Goal: Information Seeking & Learning: Learn about a topic

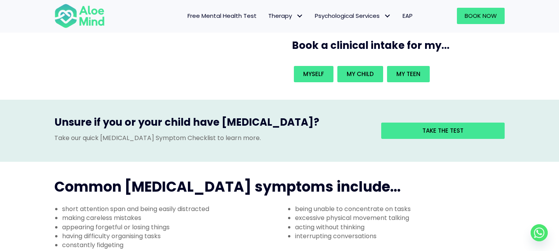
scroll to position [108, 0]
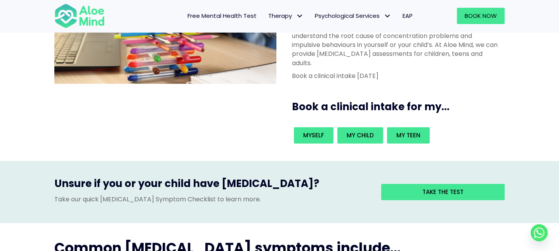
click at [434, 176] on div "Take the test" at bounding box center [436, 191] width 135 height 31
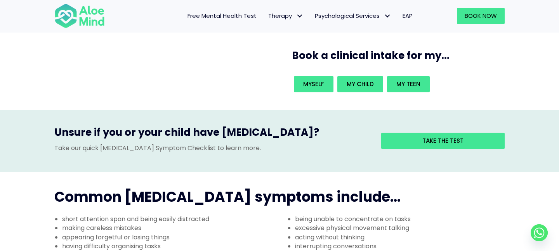
scroll to position [150, 0]
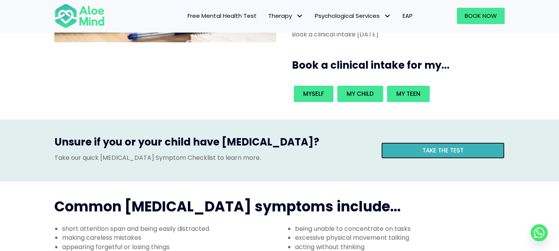
click at [453, 146] on span "Take the test" at bounding box center [442, 150] width 41 height 8
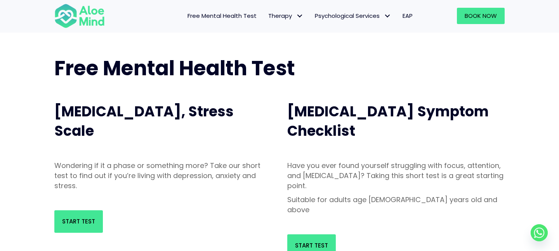
scroll to position [29, 0]
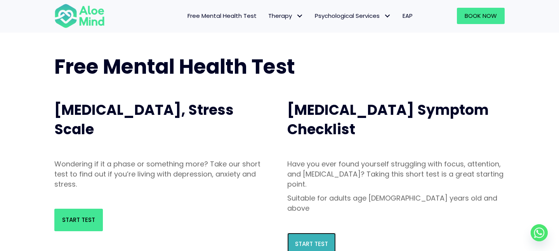
click at [321, 233] on link "Start Test" at bounding box center [311, 244] width 48 height 22
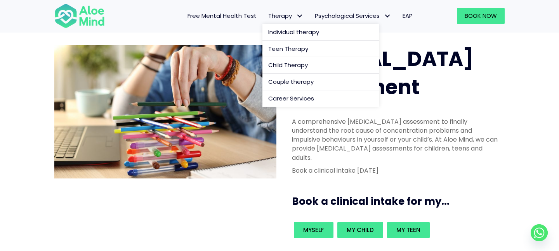
scroll to position [16, 0]
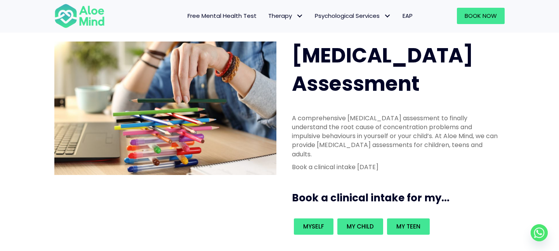
click at [325, 114] on p "A comprehensive [MEDICAL_DATA] assessment to finally understand the root cause …" at bounding box center [396, 136] width 208 height 45
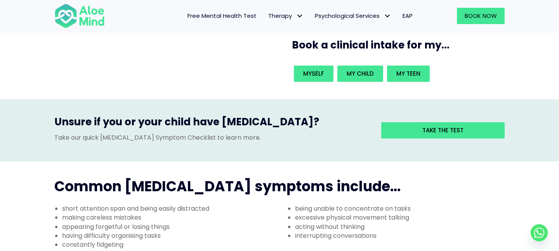
scroll to position [166, 0]
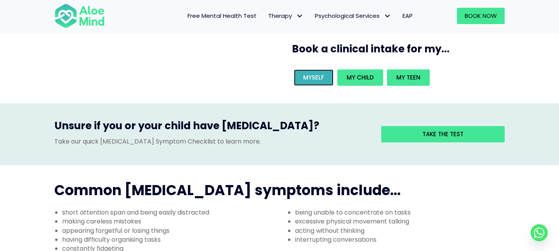
click at [310, 73] on span "Myself" at bounding box center [313, 77] width 21 height 8
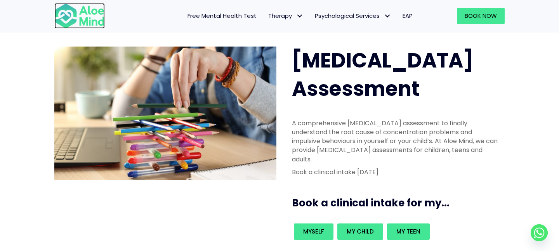
click at [83, 23] on img at bounding box center [79, 16] width 50 height 26
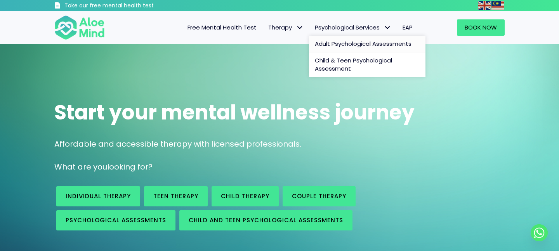
click at [381, 40] on span "Adult Psychological Assessments" at bounding box center [363, 44] width 97 height 8
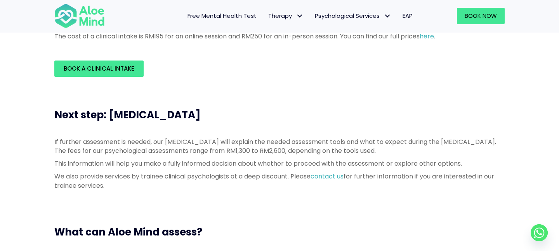
scroll to position [304, 0]
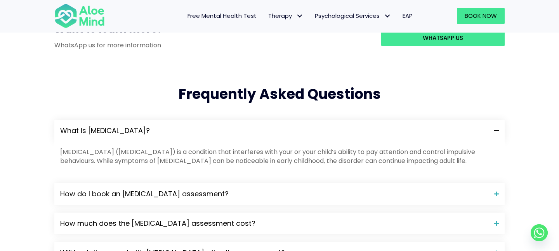
scroll to position [740, 0]
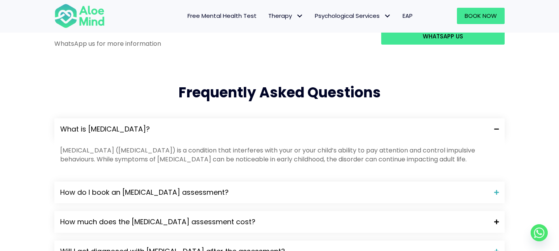
click at [218, 217] on span "How much does the [MEDICAL_DATA] assessment cost?" at bounding box center [274, 222] width 428 height 10
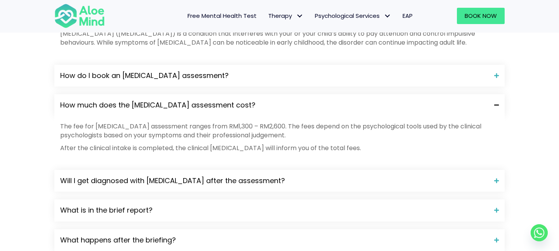
scroll to position [867, 0]
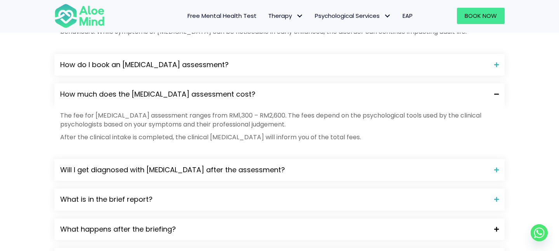
click at [213, 218] on div "What happens after the briefing?" at bounding box center [279, 229] width 450 height 22
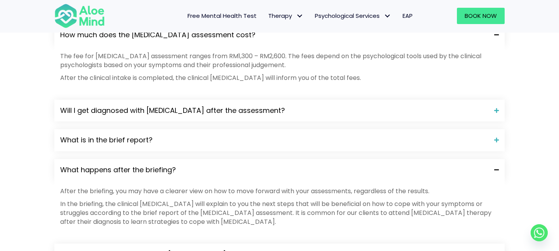
scroll to position [930, 0]
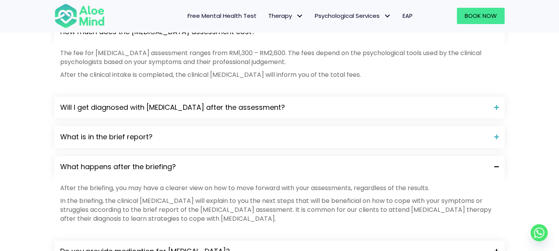
click at [207, 246] on span "Do you provide medication for [MEDICAL_DATA]?" at bounding box center [274, 251] width 428 height 10
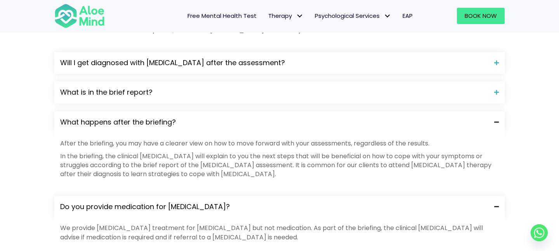
scroll to position [1040, 0]
